Goal: Task Accomplishment & Management: Use online tool/utility

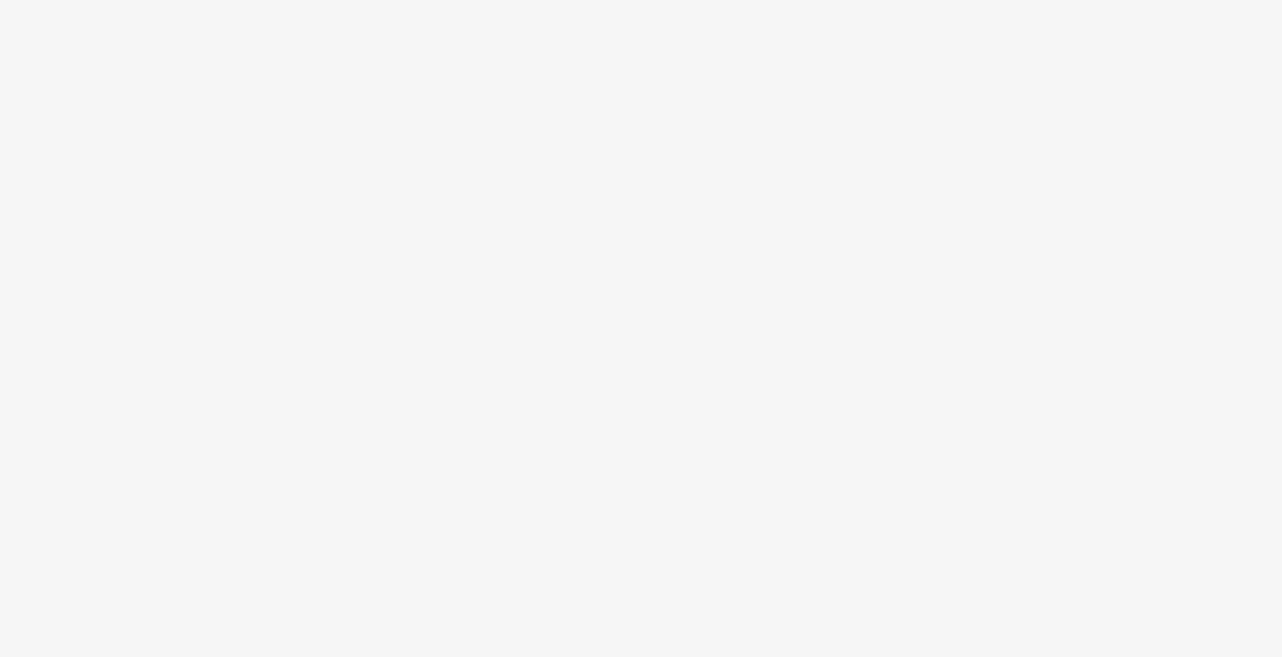
select select "2fc77e36-bb93-4aa3-9dff-dcb08e02eac6"
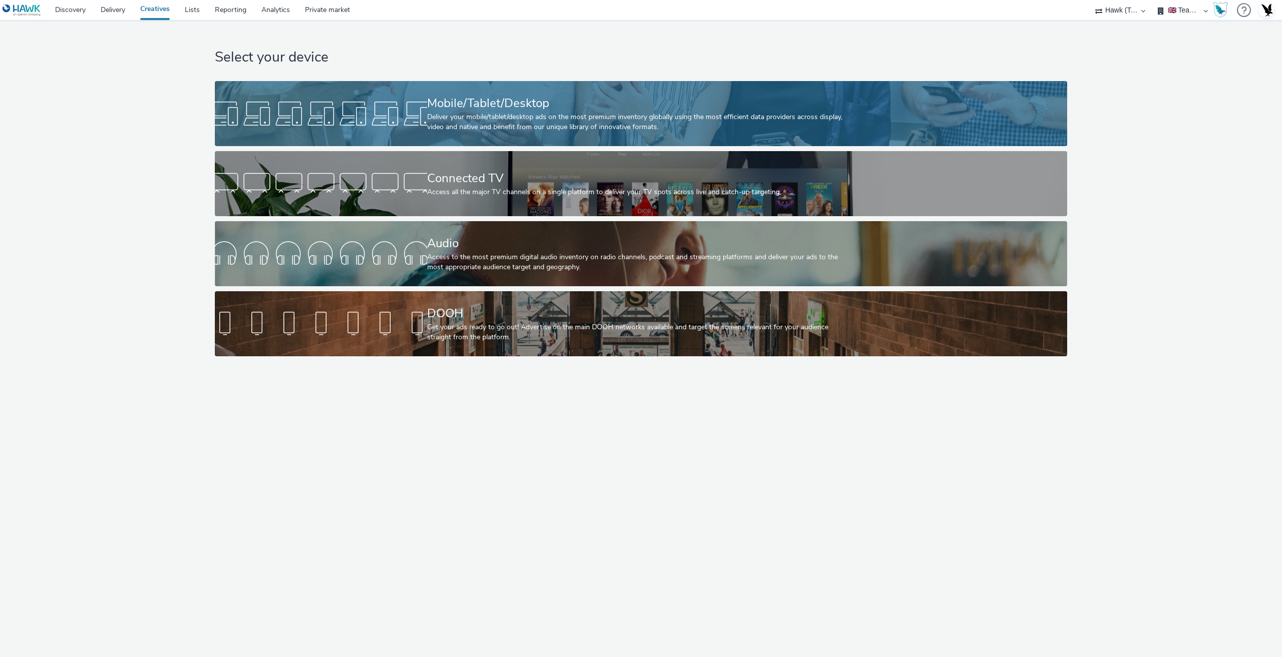
click at [984, 118] on link "Mobile/Tablet/Desktop Deliver your mobile/tablet/desktop ads on the most premiu…" at bounding box center [641, 113] width 852 height 65
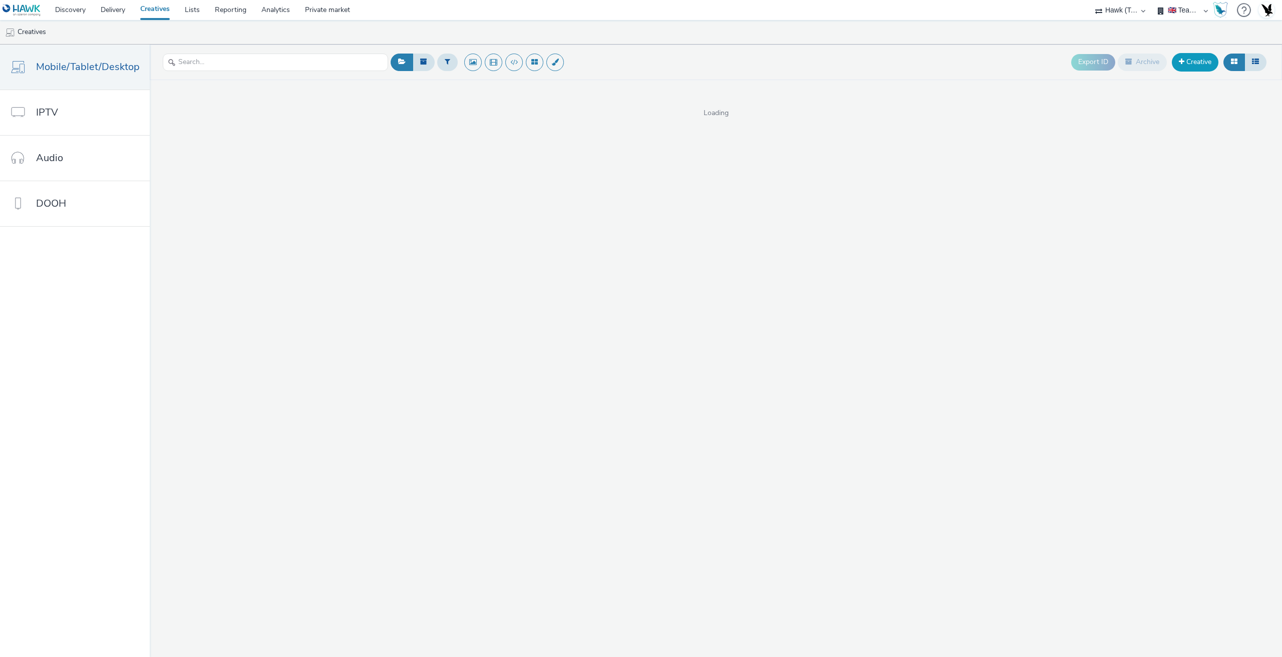
click at [1197, 63] on link "Creative" at bounding box center [1194, 62] width 47 height 18
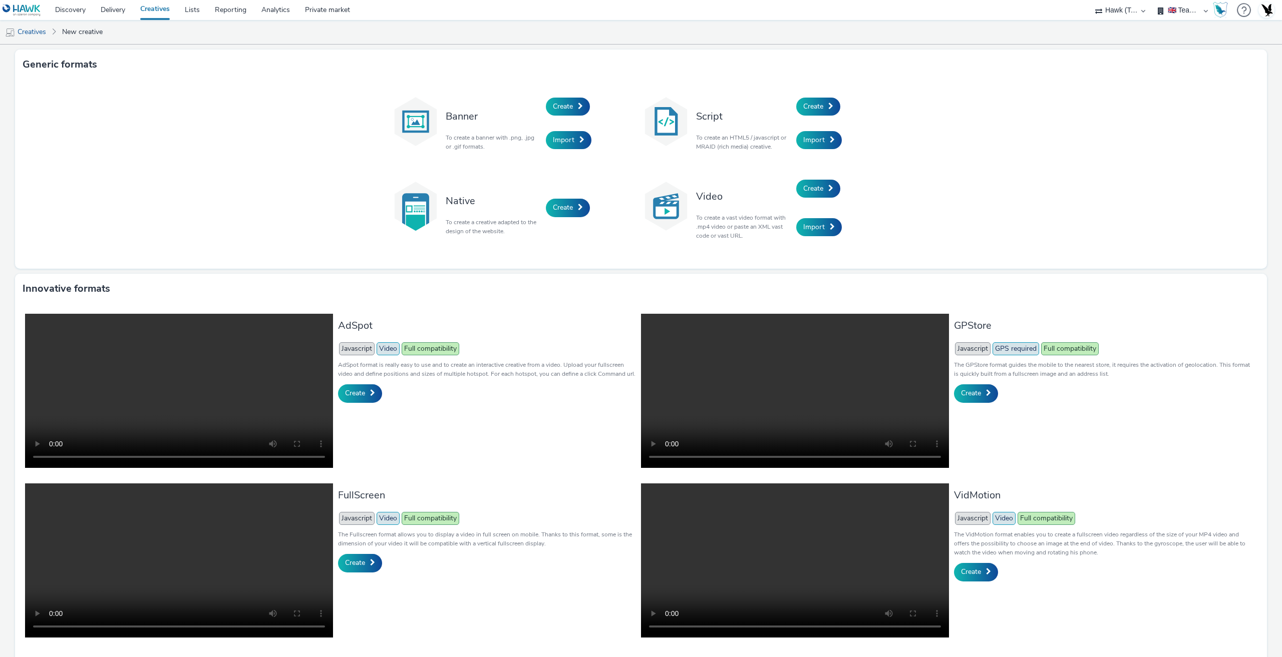
drag, startPoint x: 811, startPoint y: 107, endPoint x: 813, endPoint y: 116, distance: 9.6
click at [812, 107] on span "Create" at bounding box center [813, 107] width 20 height 10
click at [815, 190] on span "Create" at bounding box center [813, 189] width 20 height 10
click at [201, 9] on link "Lists" at bounding box center [192, 10] width 30 height 20
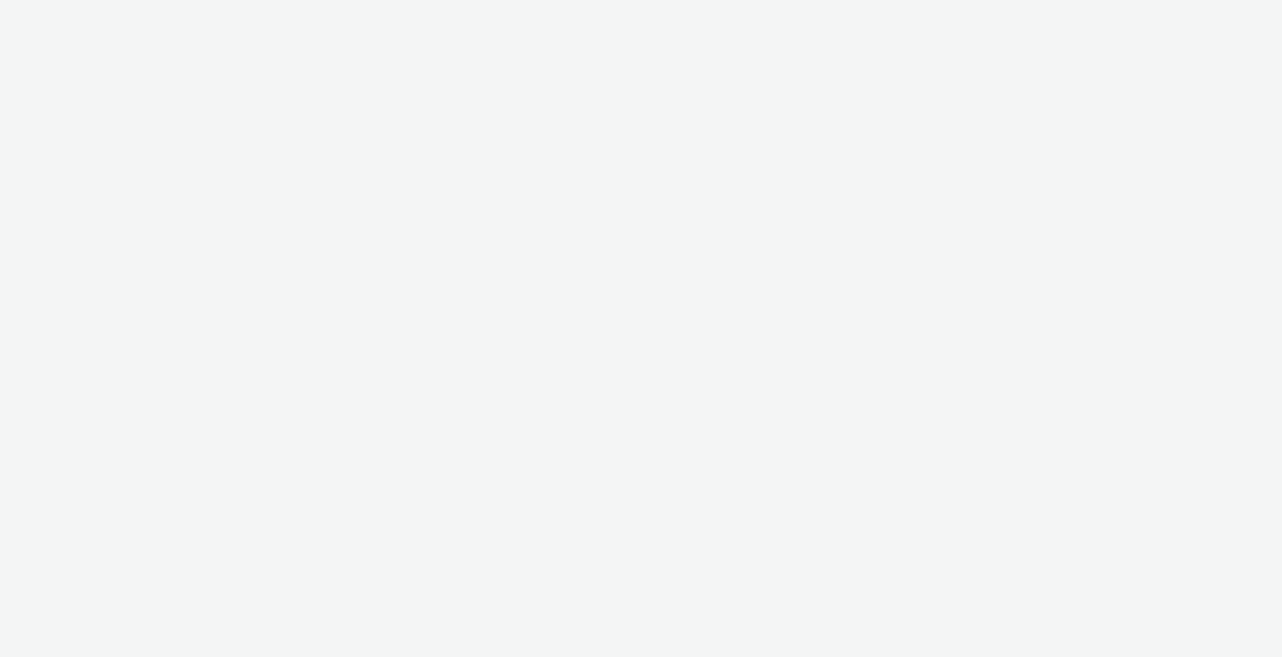
select select "2fc77e36-bb93-4aa3-9dff-dcb08e02eac6"
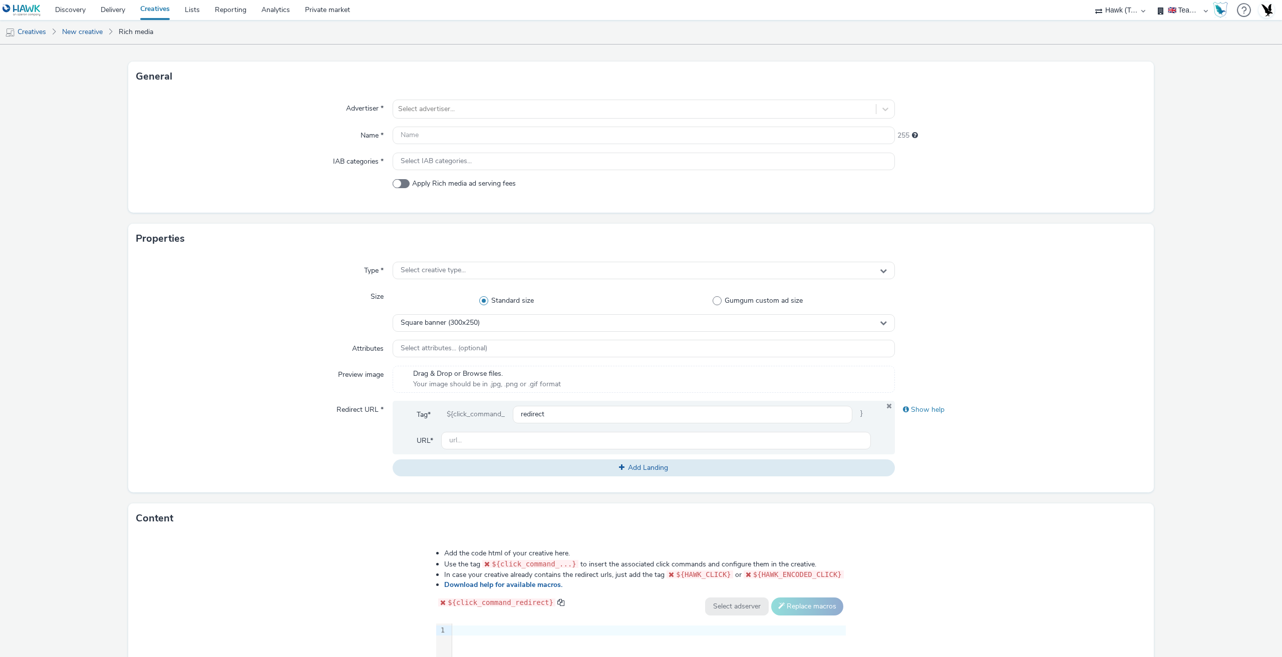
scroll to position [100, 0]
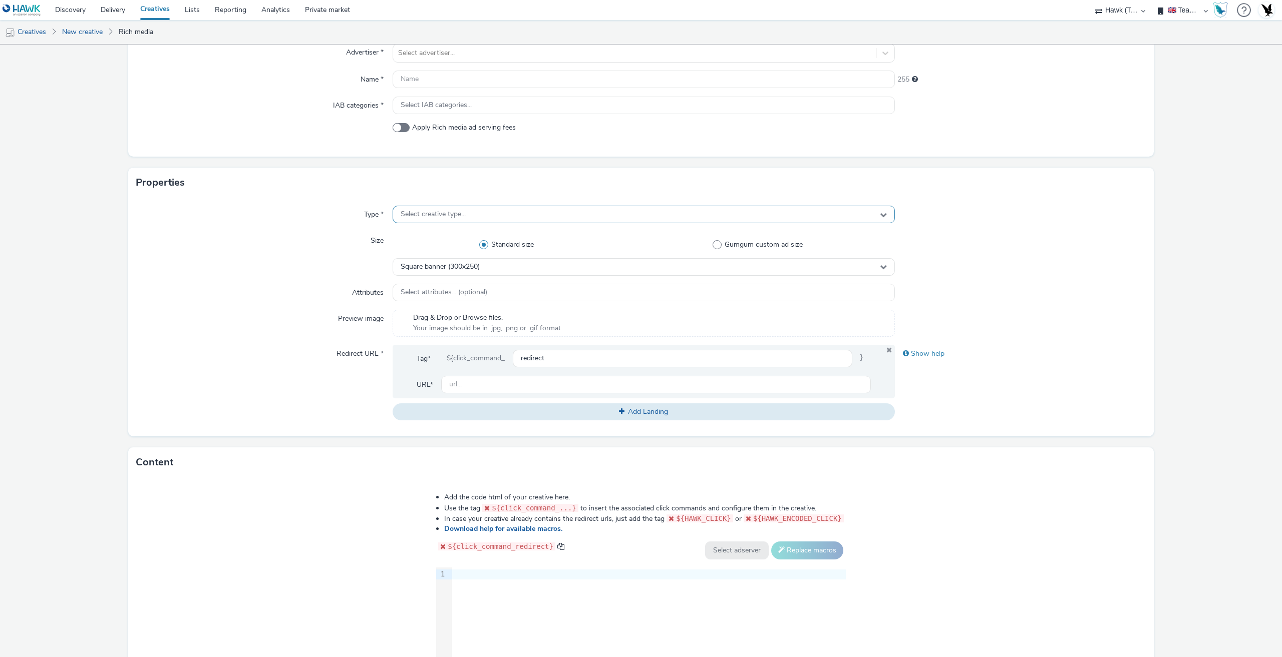
click at [413, 219] on div "Select creative type..." at bounding box center [643, 215] width 502 height 18
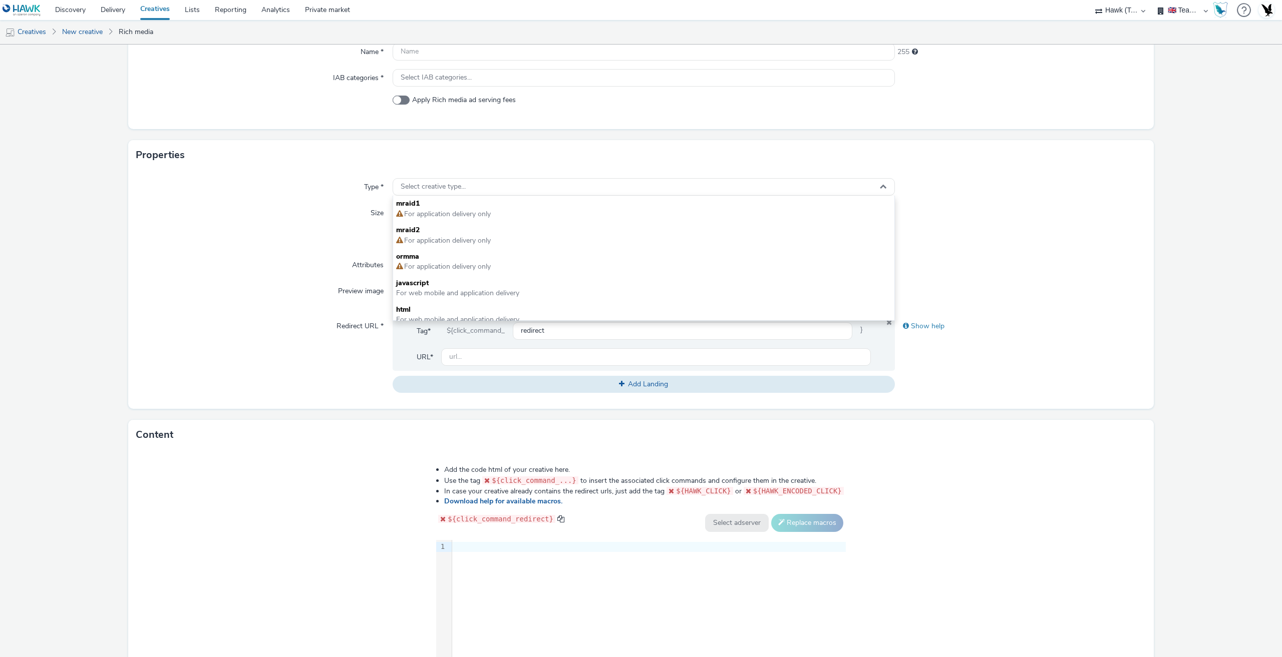
scroll to position [150, 0]
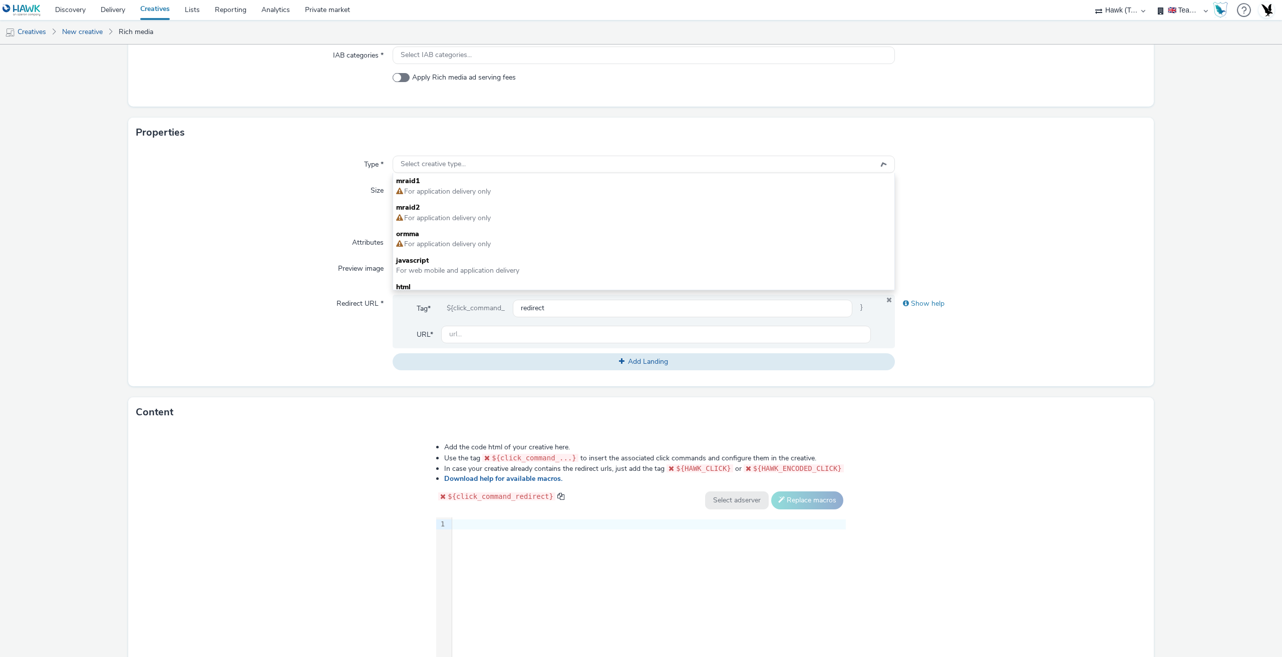
click at [242, 235] on div "Attributes" at bounding box center [264, 243] width 256 height 18
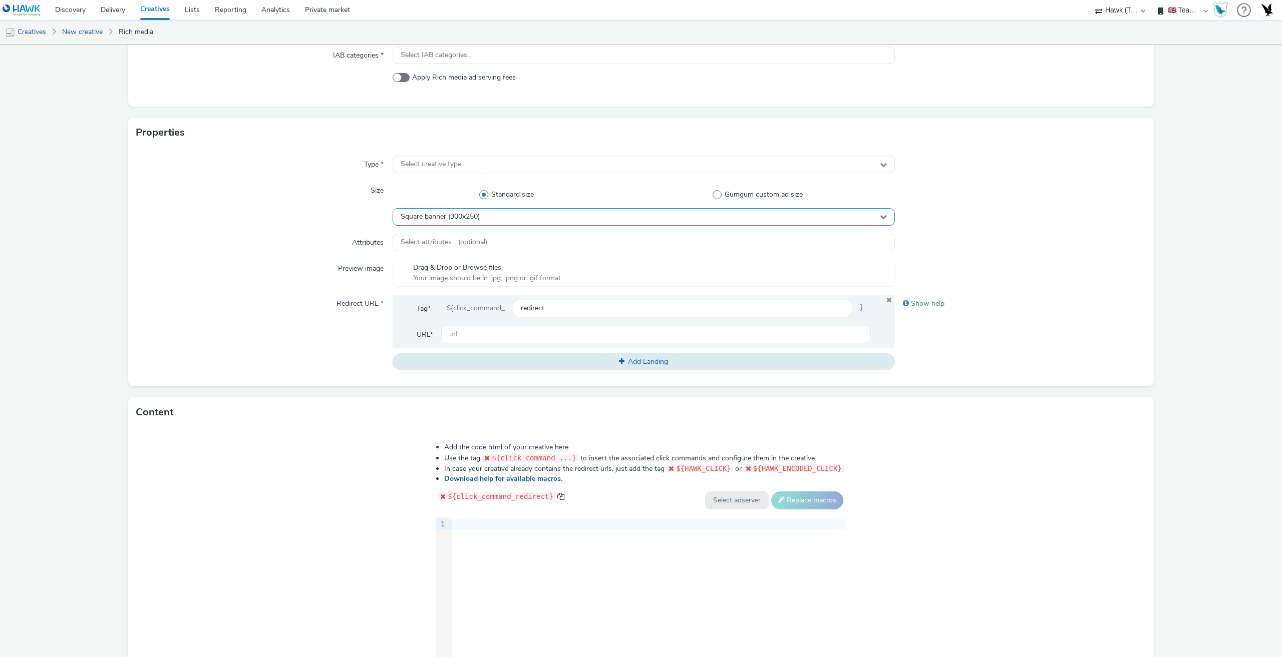
click at [433, 213] on span "Square banner (300x250)" at bounding box center [440, 217] width 79 height 9
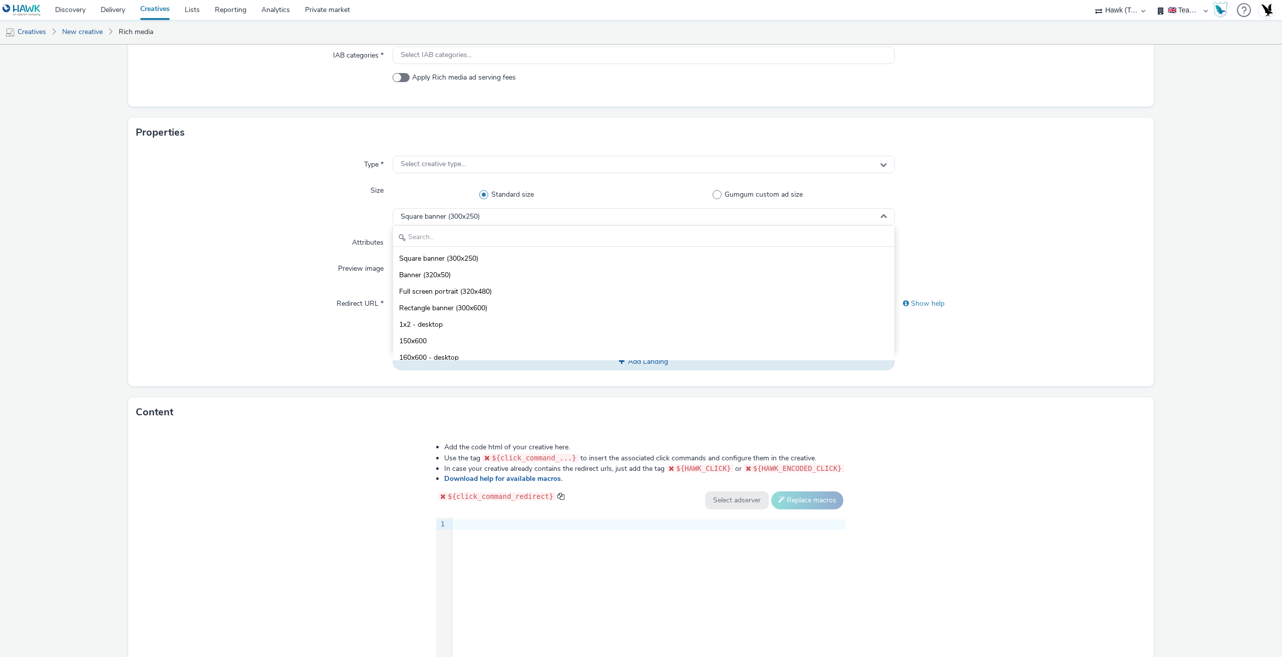
click at [253, 247] on div "Attributes" at bounding box center [264, 243] width 256 height 18
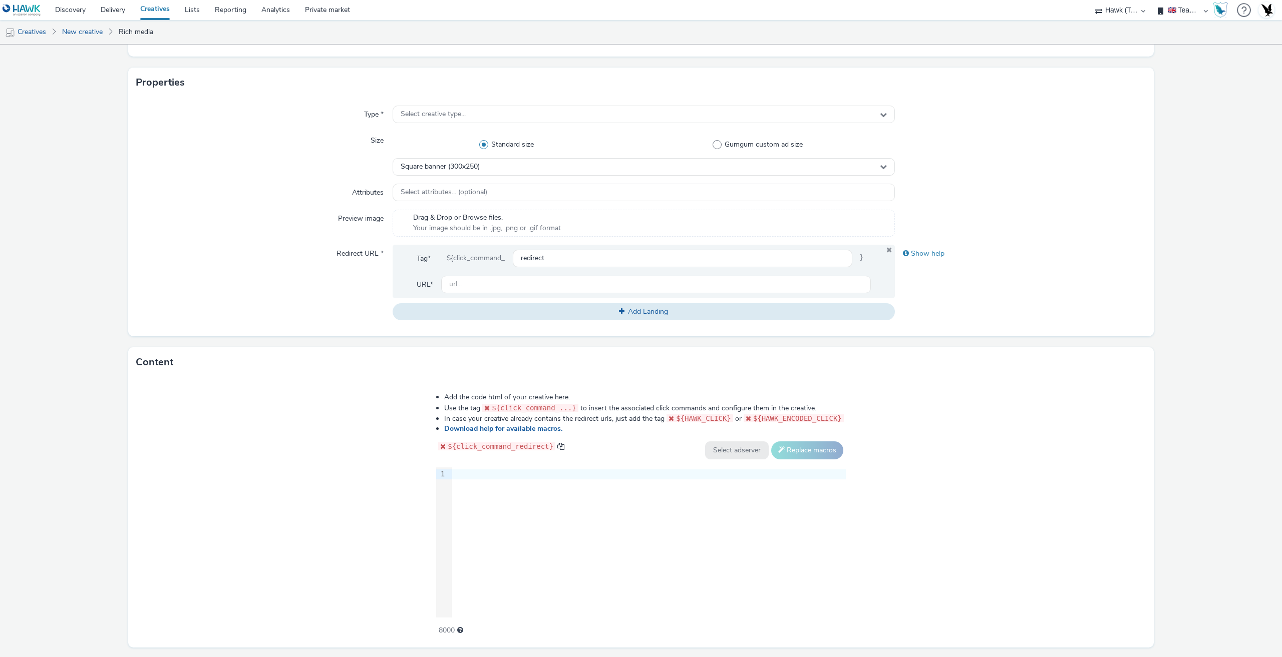
scroll to position [227, 0]
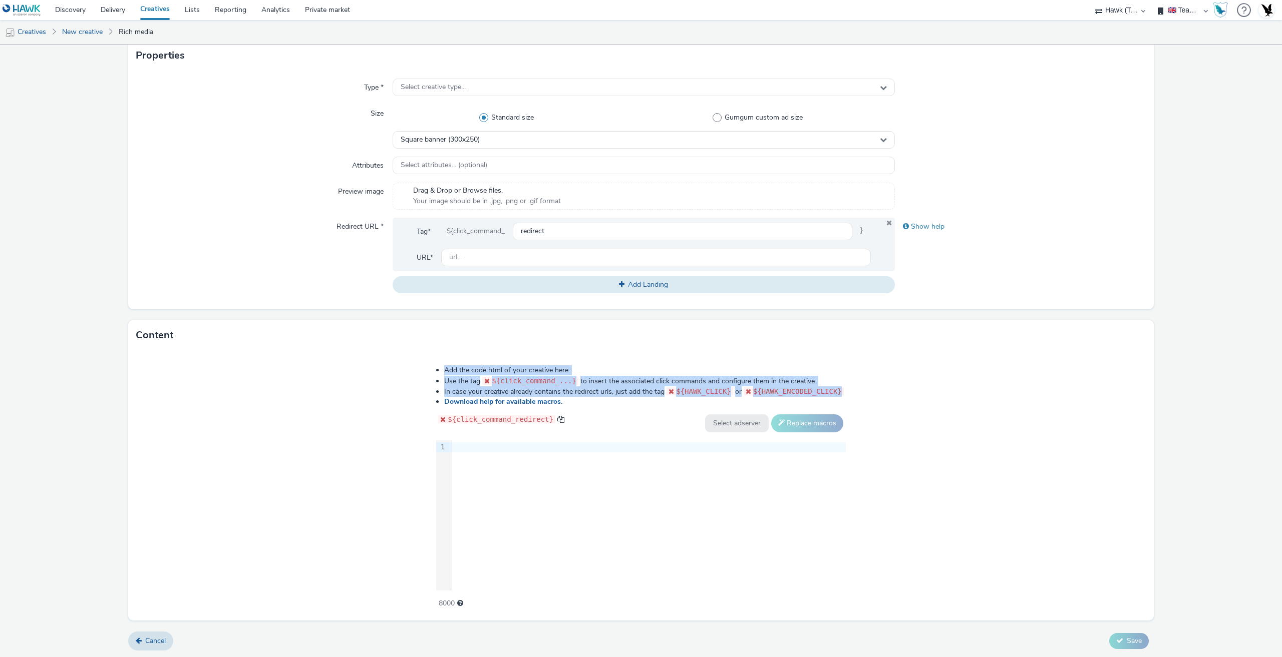
drag, startPoint x: 447, startPoint y: 369, endPoint x: 842, endPoint y: 393, distance: 395.8
click at [842, 393] on div "Add the code html of your creative here. Use the tag ${click_command_...} to in…" at bounding box center [641, 481] width 482 height 246
click at [860, 393] on div "Add the code html of your creative here. Use the tag ${click_command_...} to in…" at bounding box center [641, 481] width 482 height 246
click at [611, 501] on div "9 1 ›" at bounding box center [641, 516] width 410 height 150
click at [556, 490] on div "9 1 ›" at bounding box center [641, 516] width 410 height 150
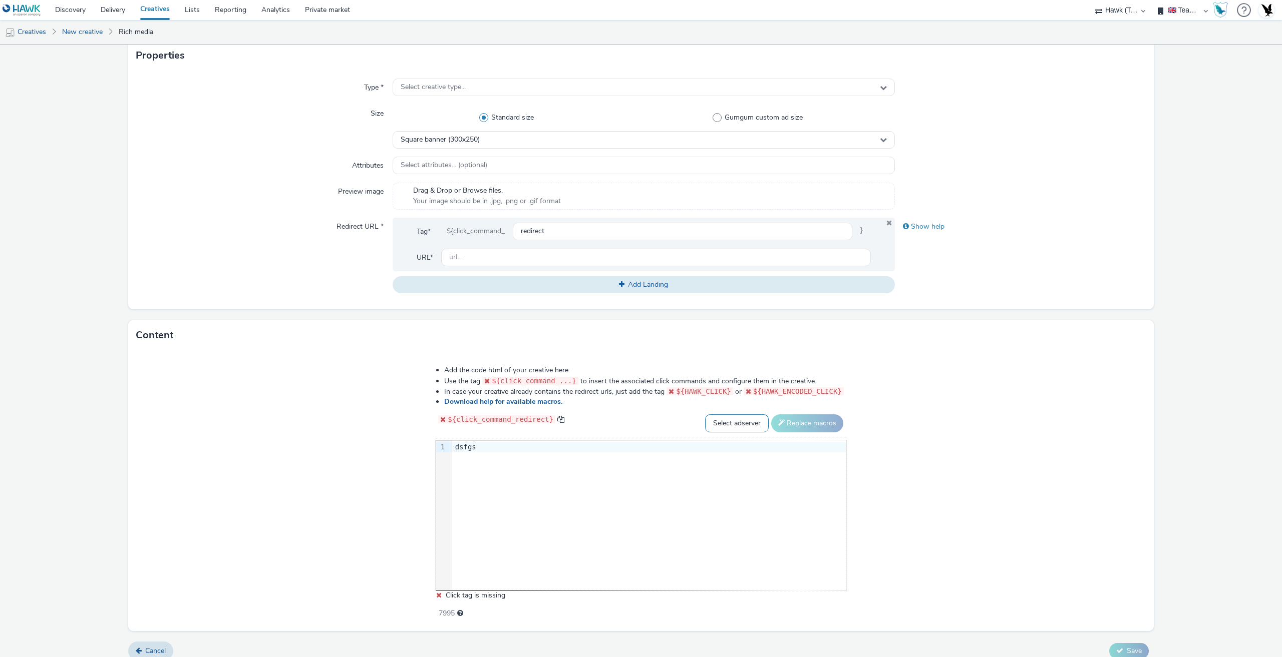
click at [727, 427] on select "Select adserver Sizmek DCM Adform Sting" at bounding box center [737, 424] width 64 height 18
select select "sizmek"
click at [705, 415] on select "Select adserver Sizmek DCM Adform Sting" at bounding box center [737, 424] width 64 height 18
click at [807, 425] on button "Replace macros" at bounding box center [807, 424] width 72 height 18
drag, startPoint x: 489, startPoint y: 449, endPoint x: 443, endPoint y: 449, distance: 46.6
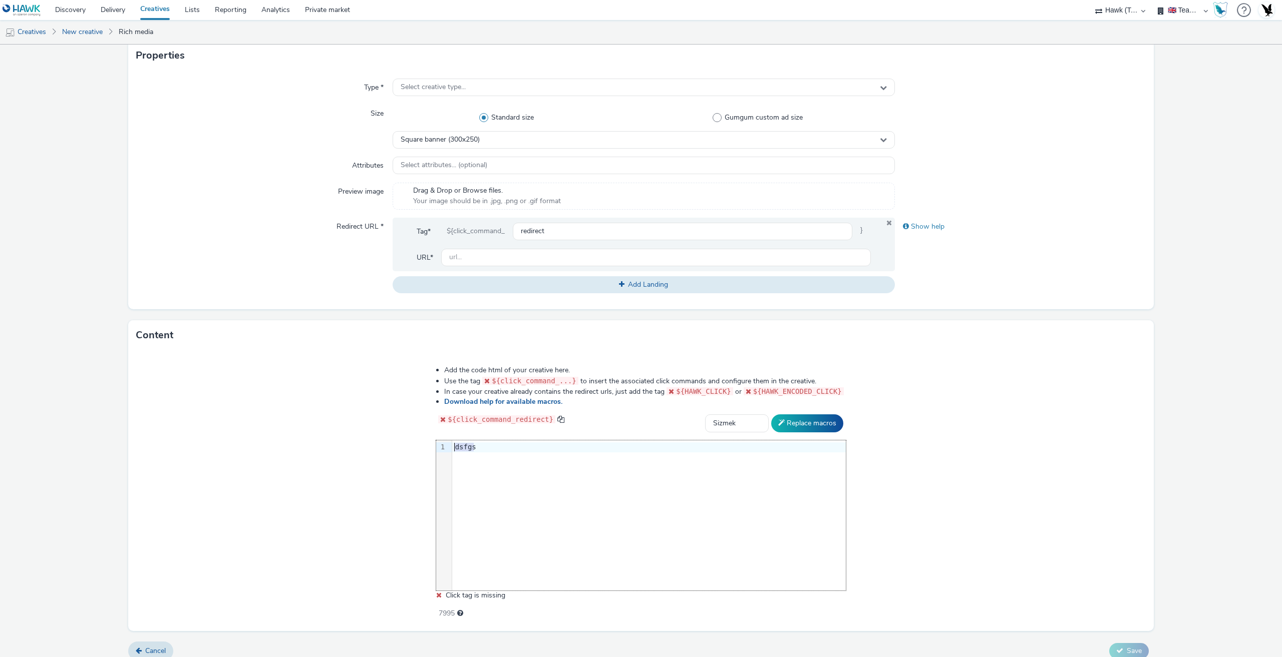
click at [440, 450] on div "9 1 › dsfgs" at bounding box center [641, 516] width 410 height 150
click at [520, 402] on link "Download help for available macros." at bounding box center [505, 402] width 122 height 10
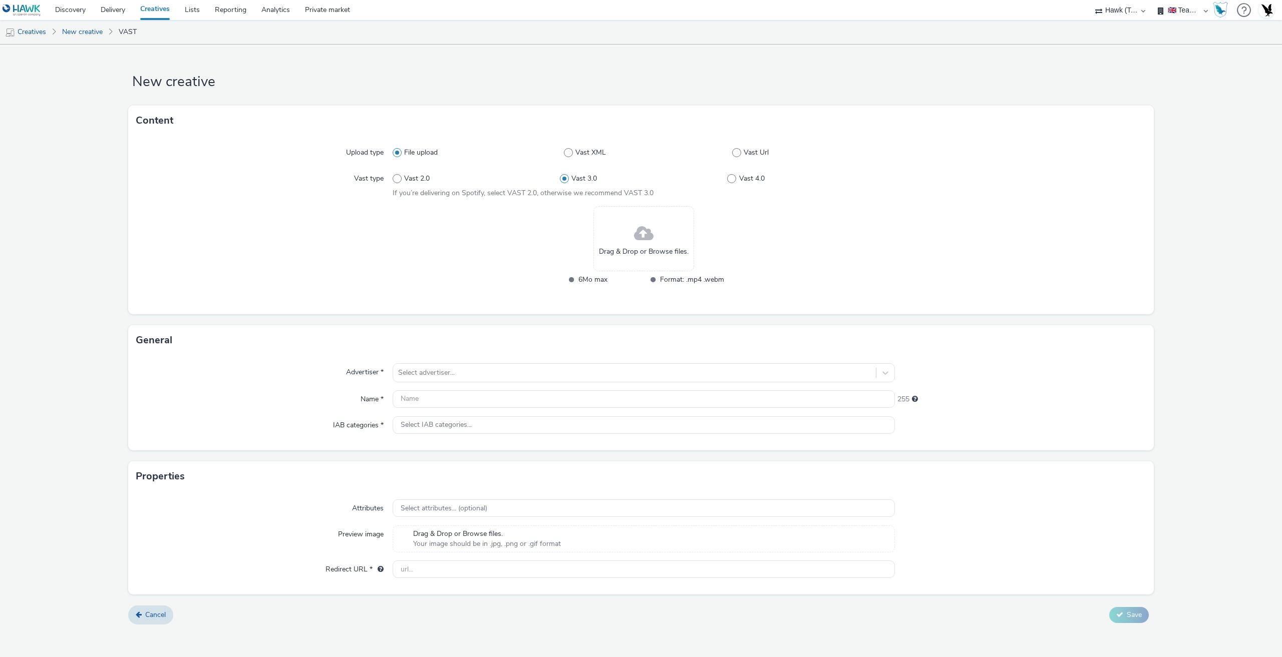
select select "2fc77e36-bb93-4aa3-9dff-dcb08e02eac6"
drag, startPoint x: 575, startPoint y: 278, endPoint x: 629, endPoint y: 289, distance: 55.2
click at [612, 281] on li "6Mo max" at bounding box center [602, 280] width 79 height 12
click at [616, 292] on div "6Mo max Format: .mp4 .webm" at bounding box center [643, 285] width 161 height 22
drag, startPoint x: 685, startPoint y: 283, endPoint x: 729, endPoint y: 284, distance: 43.6
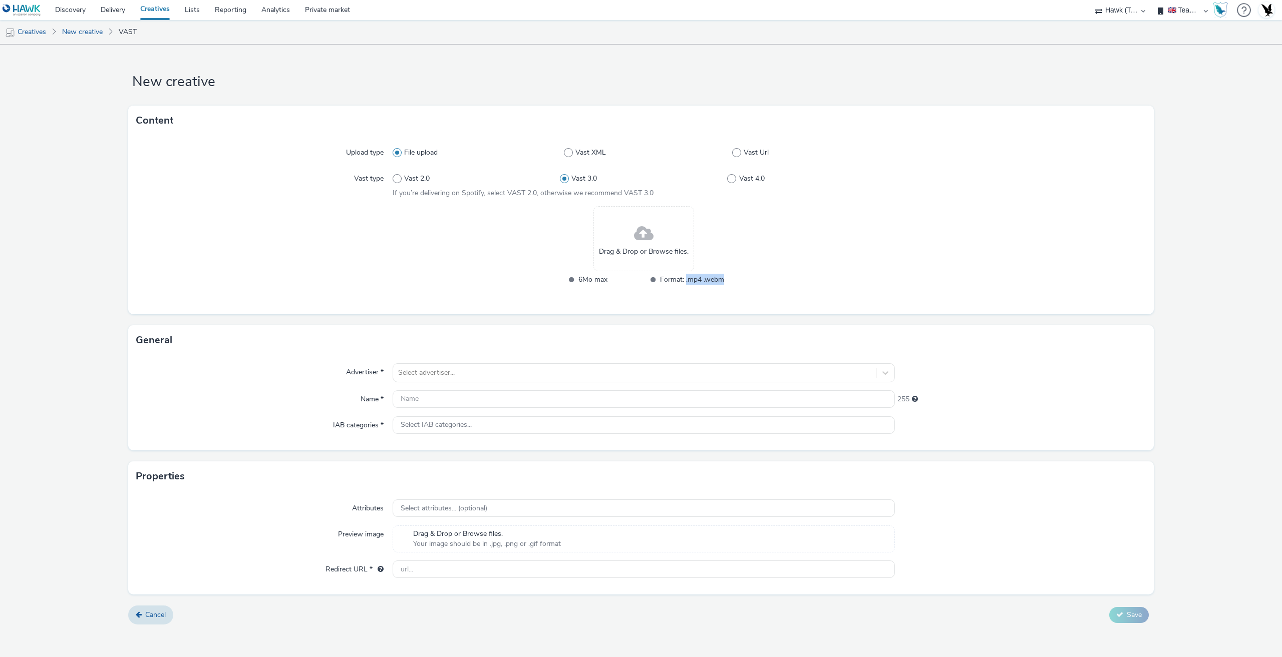
click at [729, 284] on div "Drag & Drop or Browse files. 6Mo max Format: .mp4 .webm" at bounding box center [643, 252] width 502 height 92
click at [732, 294] on div "Drag & Drop or Browse files. 6Mo max Format: .mp4 .webm" at bounding box center [643, 252] width 502 height 92
click at [28, 34] on link "Creatives" at bounding box center [25, 32] width 51 height 24
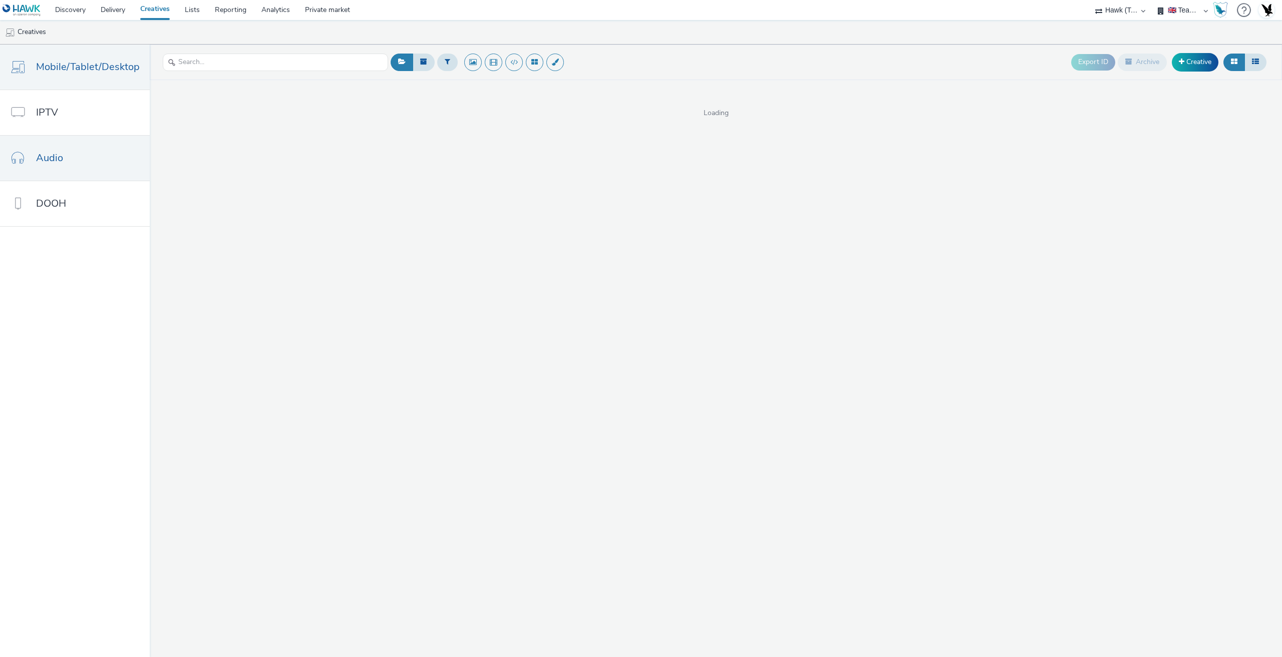
click at [76, 165] on link "Audio" at bounding box center [75, 158] width 150 height 45
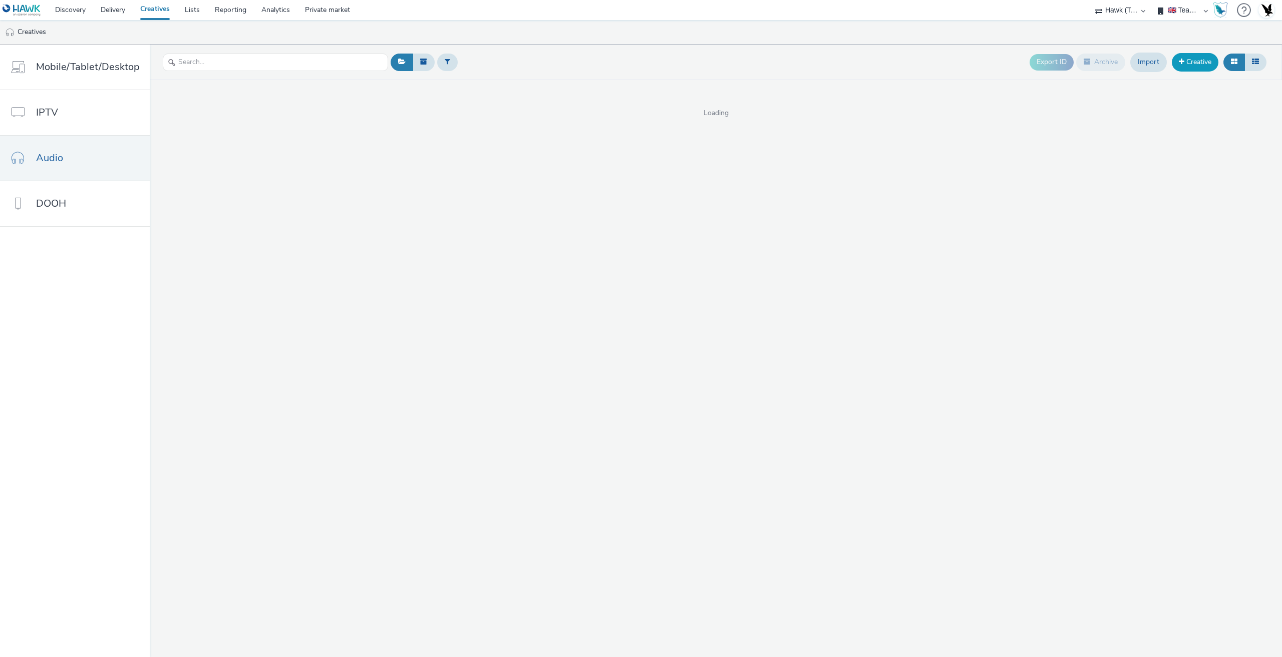
click at [1193, 65] on link "Creative" at bounding box center [1194, 62] width 47 height 18
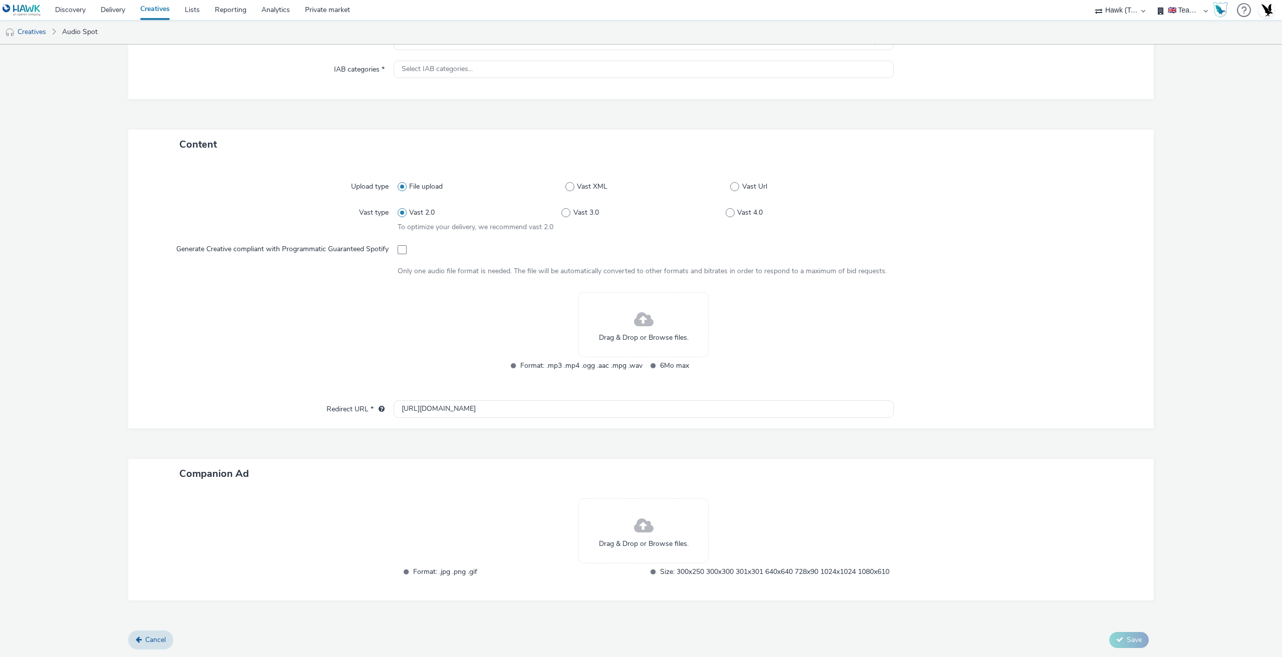
scroll to position [154, 0]
drag, startPoint x: 514, startPoint y: 355, endPoint x: 635, endPoint y: 358, distance: 121.2
click at [635, 360] on li "Format: .mp3 .mp4 .ogg .aac .mpg .wav" at bounding box center [573, 366] width 137 height 12
drag, startPoint x: 653, startPoint y: 357, endPoint x: 702, endPoint y: 365, distance: 50.1
click at [694, 360] on li "6Mo max" at bounding box center [713, 366] width 137 height 12
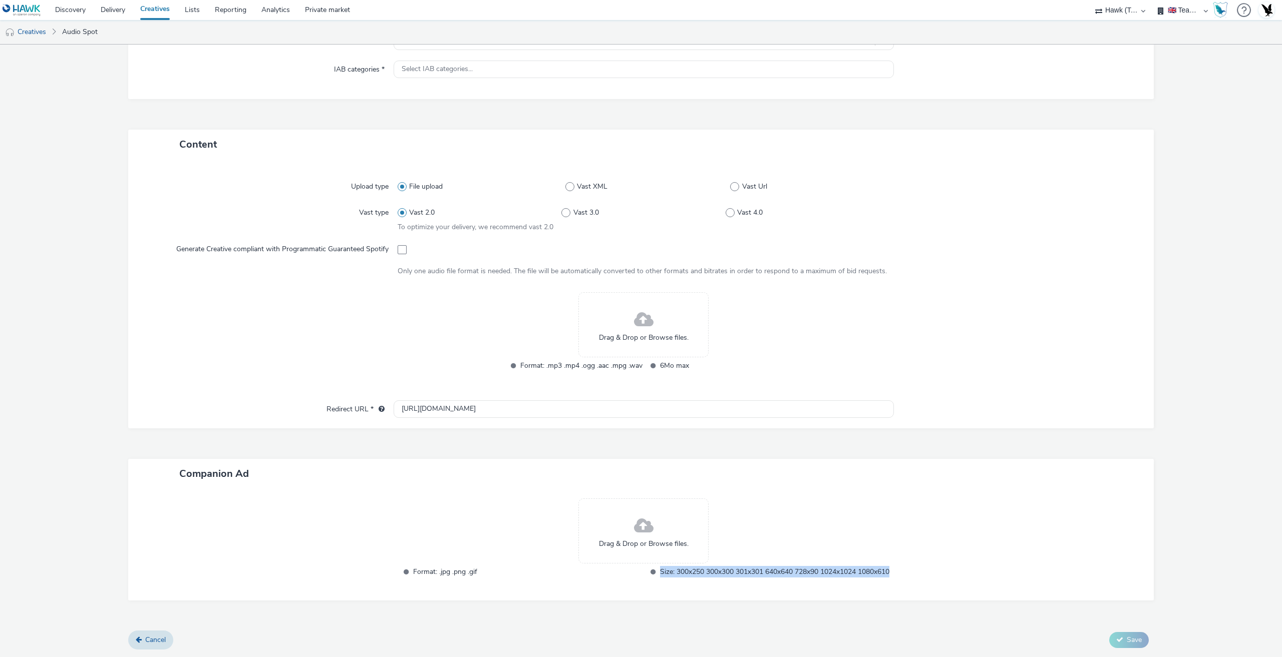
drag, startPoint x: 656, startPoint y: 561, endPoint x: 701, endPoint y: 577, distance: 47.7
click at [701, 577] on span "Size: 300x250 300x300 301x301 640x640 728x90 1024x1024 1080x610" at bounding box center [774, 572] width 229 height 12
click at [707, 570] on span "Size: 300x250 300x300 301x301 640x640 728x90 1024x1024 1080x610" at bounding box center [774, 572] width 229 height 12
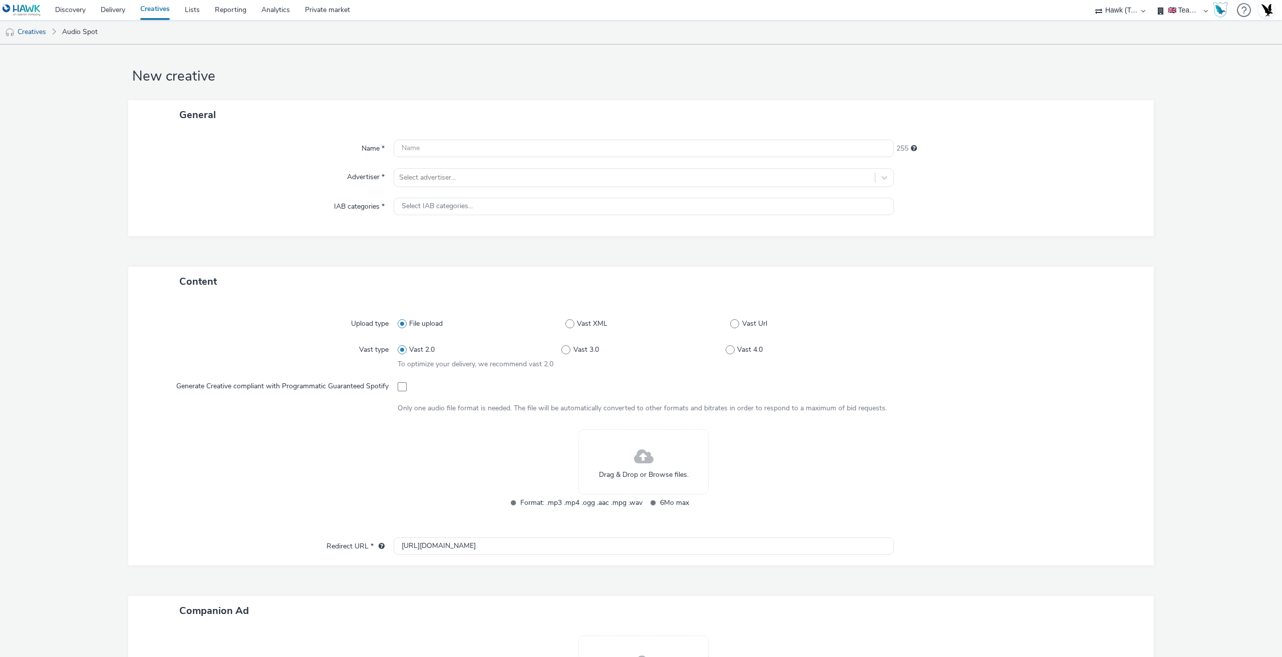
scroll to position [0, 0]
click at [440, 62] on form "New creative General Name * 255 Advertiser * Select advertiser... IAB categorie…" at bounding box center [641, 422] width 1282 height 755
